Goal: Task Accomplishment & Management: Manage account settings

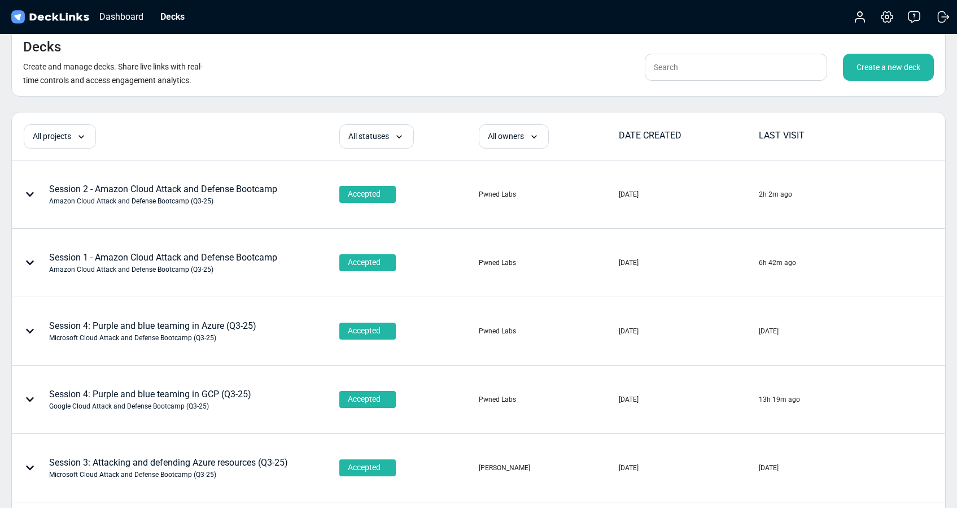
click at [486, 62] on div "Decks Create and manage decks. Share live links with real-time controls and acc…" at bounding box center [478, 61] width 935 height 69
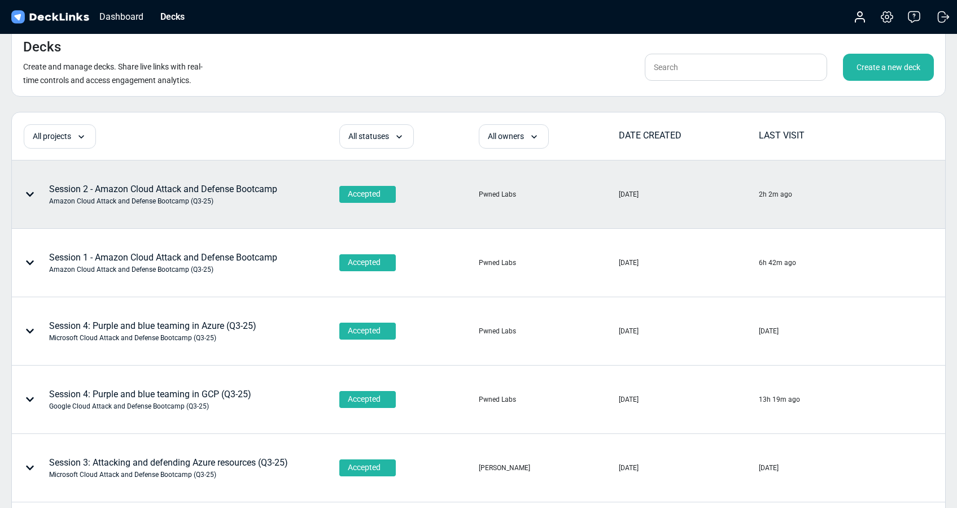
click at [254, 195] on div "Session 2 - Amazon Cloud Attack and Defense Bootcamp Amazon Cloud Attack and De…" at bounding box center [163, 194] width 228 height 24
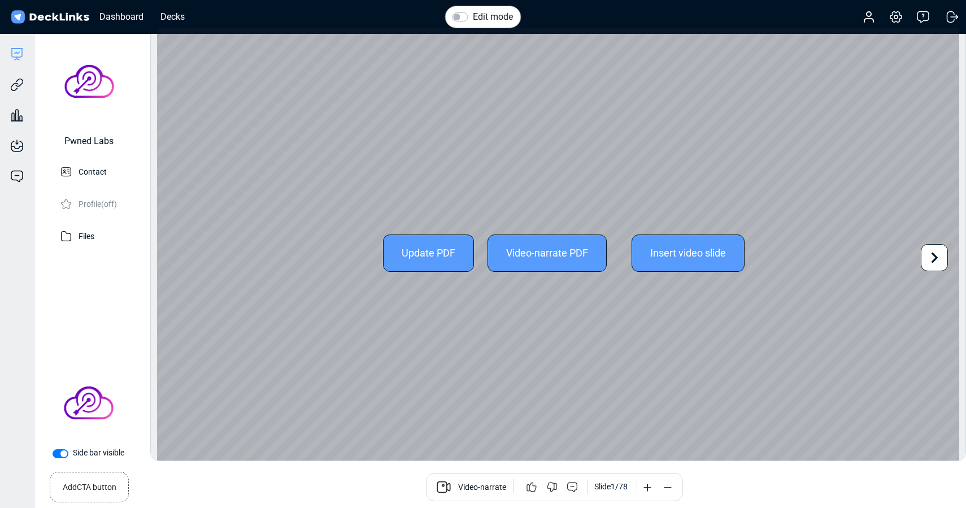
click at [419, 254] on div "Update PDF" at bounding box center [428, 252] width 91 height 37
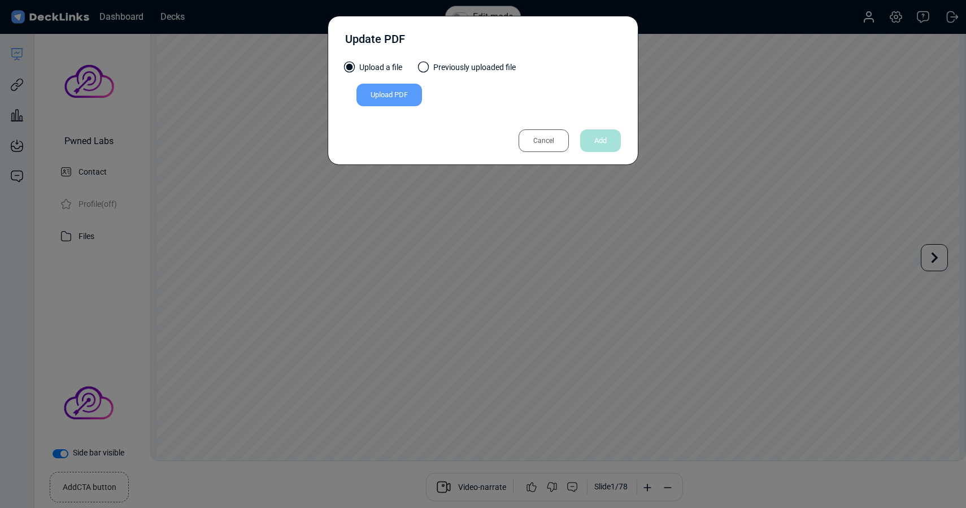
click at [383, 99] on div "Upload PDF" at bounding box center [389, 95] width 66 height 23
click at [0, 0] on input "Upload PDF" at bounding box center [0, 0] width 0 height 0
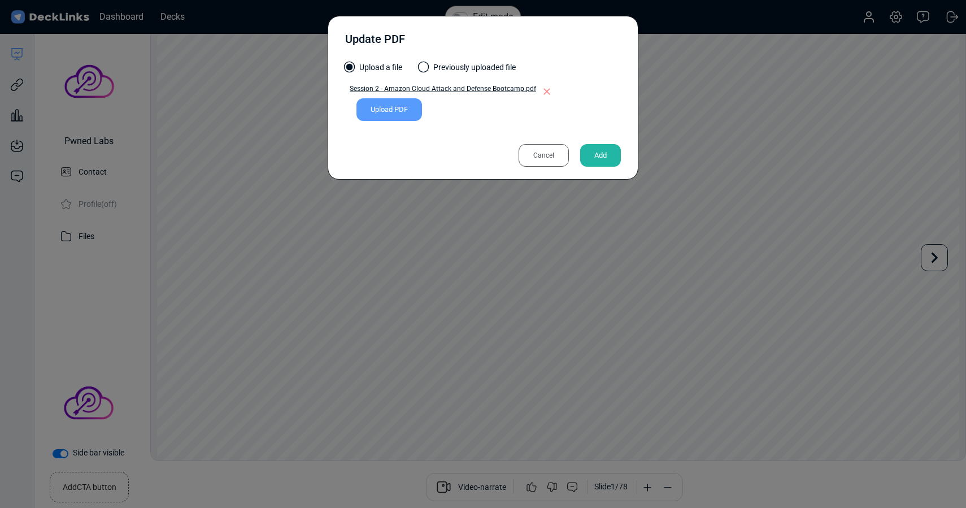
click at [593, 156] on div "Add" at bounding box center [600, 155] width 41 height 23
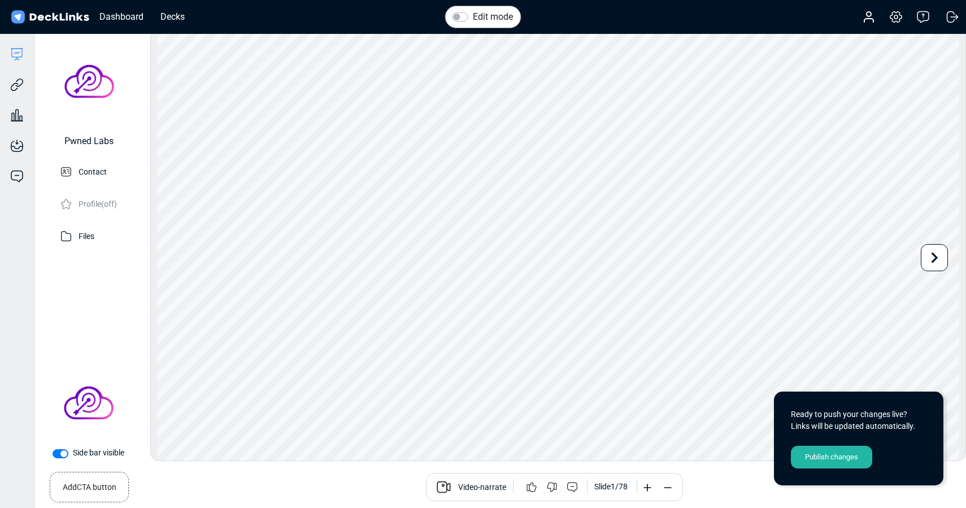
click at [833, 454] on div "Publish changes" at bounding box center [831, 457] width 81 height 23
